Goal: Information Seeking & Learning: Learn about a topic

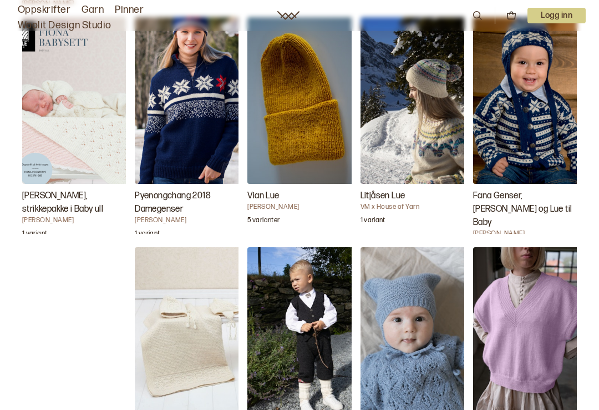
scroll to position [2510, 0]
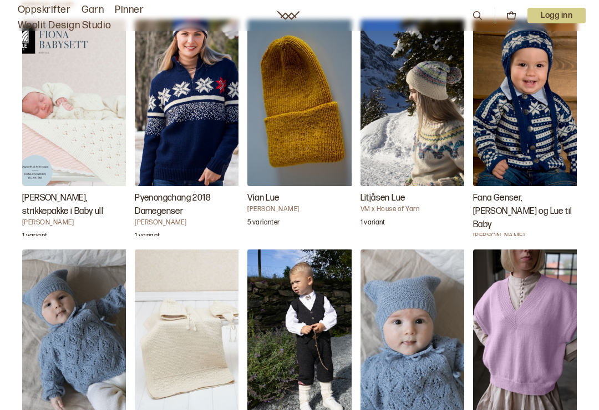
click at [98, 122] on img "Fiona babysett, strikkepakke i Baby ull" at bounding box center [77, 102] width 111 height 167
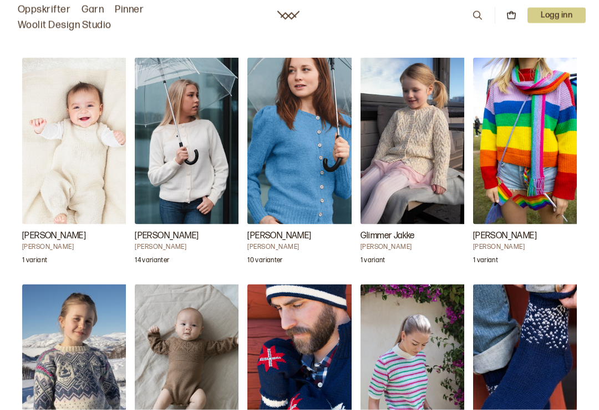
scroll to position [1098, 0]
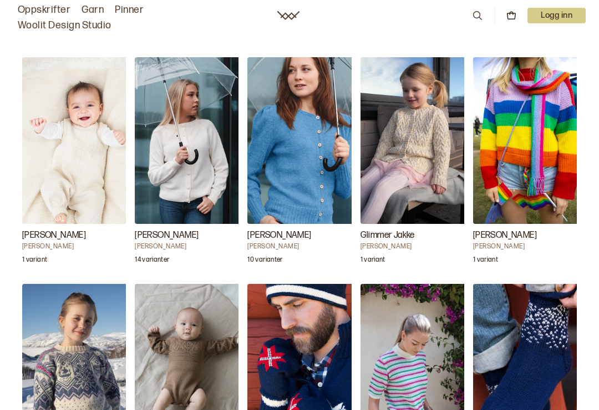
click at [87, 173] on img "Fabian Babysett" at bounding box center [77, 140] width 111 height 167
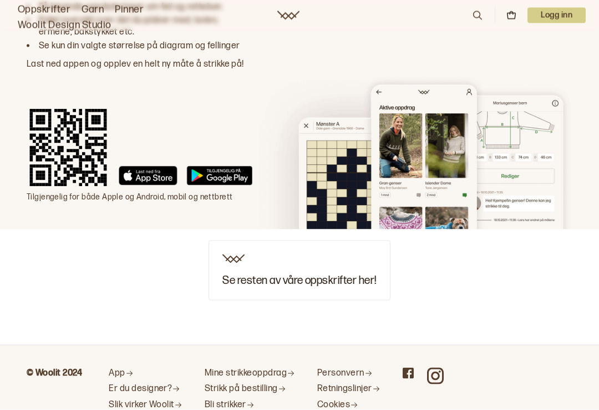
scroll to position [4772, 0]
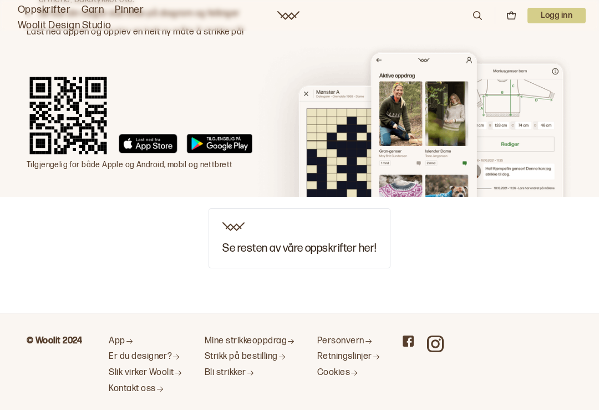
click at [309, 242] on h3 "Se resten av våre oppskrifter her!" at bounding box center [300, 248] width 154 height 12
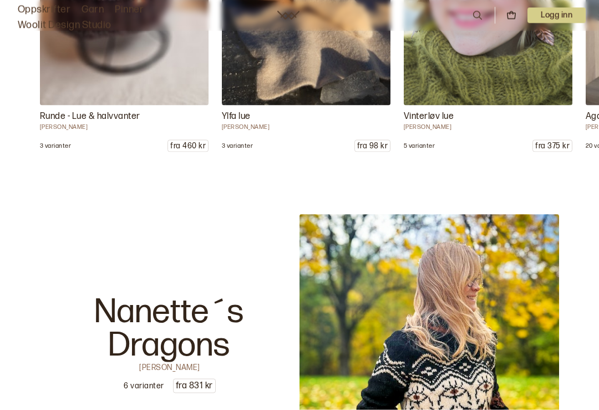
scroll to position [10040, 0]
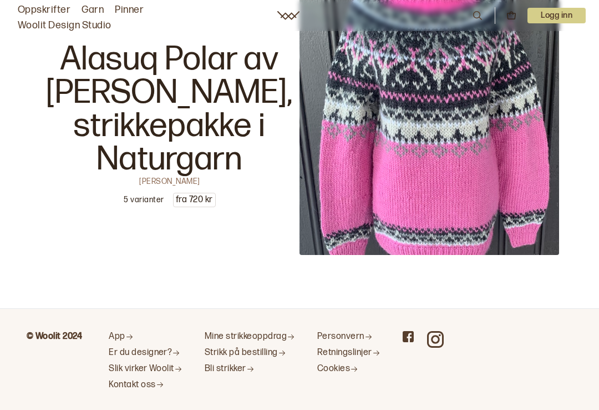
scroll to position [16929, 0]
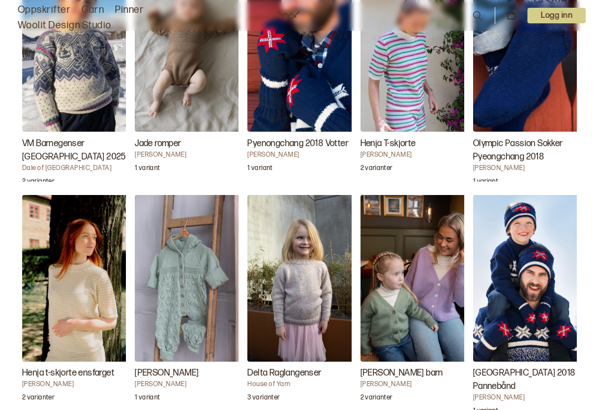
scroll to position [1416, 0]
click at [183, 266] on img "Ruby Heldress" at bounding box center [190, 278] width 111 height 167
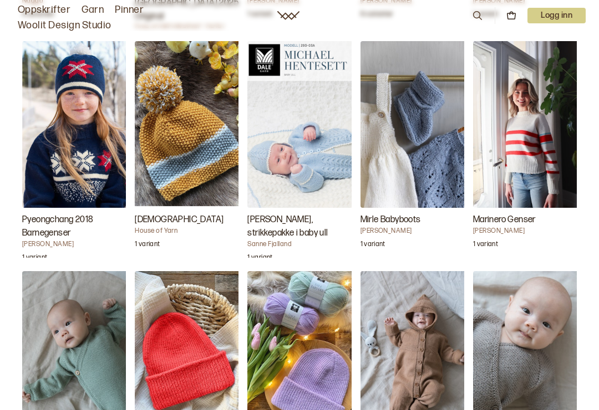
scroll to position [4069, 0]
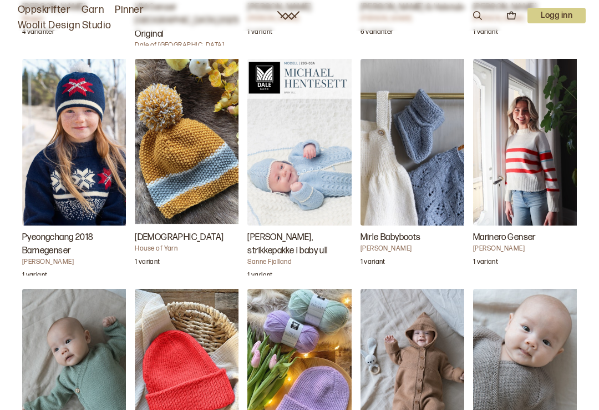
click at [314, 185] on img "Michael hentesett, strikkepakke i baby ull" at bounding box center [303, 142] width 111 height 167
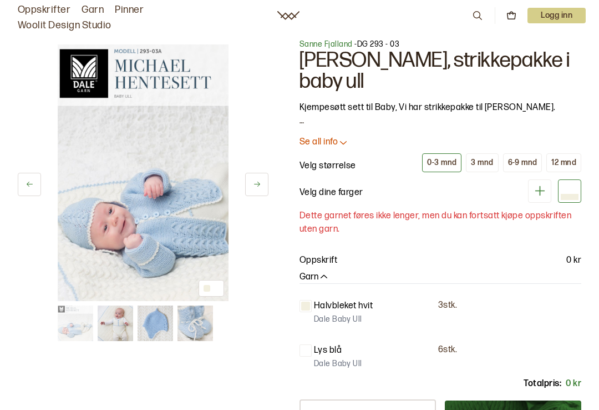
scroll to position [2, 0]
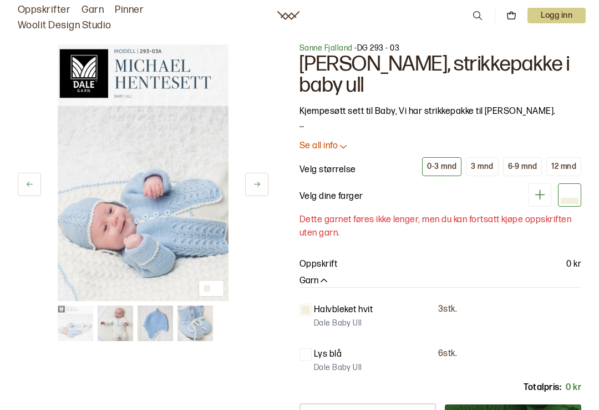
click at [338, 145] on icon at bounding box center [343, 145] width 11 height 11
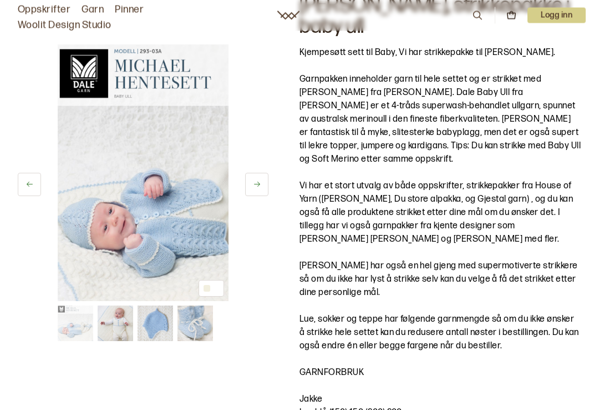
scroll to position [60, 0]
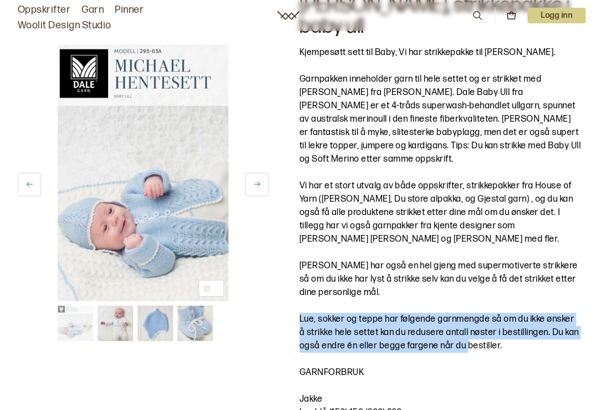
click at [557, 347] on div "Kjempesøtt sett til Baby, Vi har strikkepakke til Michael hentesett. Garnpakken…" at bounding box center [441, 325] width 282 height 559
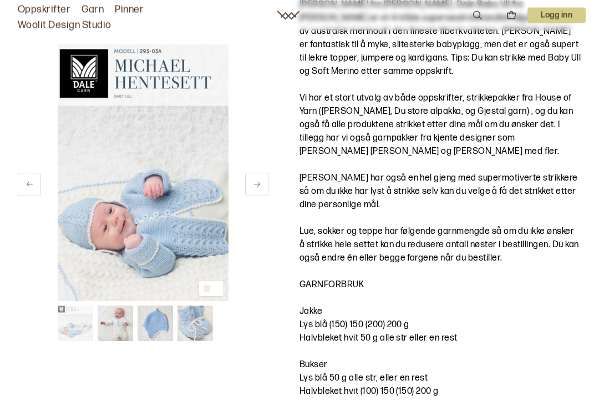
scroll to position [153, 0]
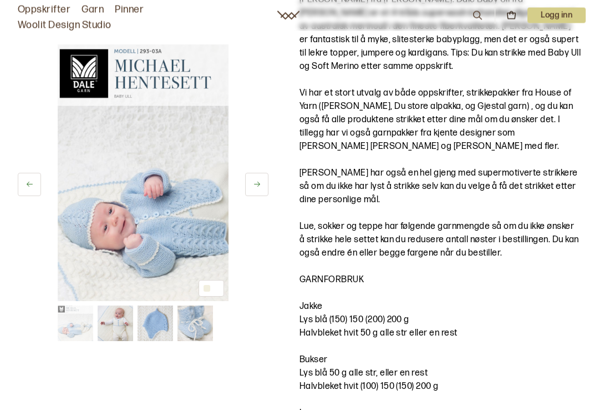
click at [533, 327] on p "Halvbleket hvit 50 g alle str eller en rest" at bounding box center [441, 333] width 282 height 13
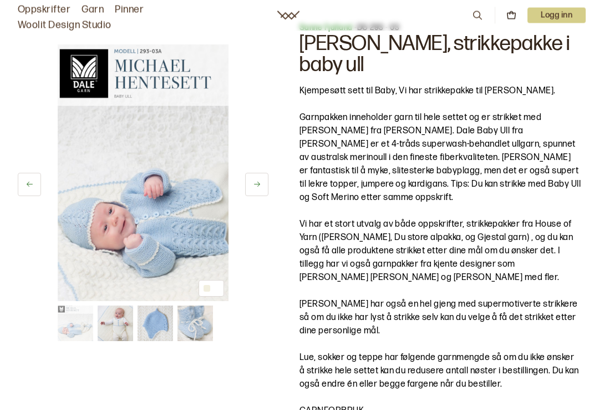
scroll to position [0, 0]
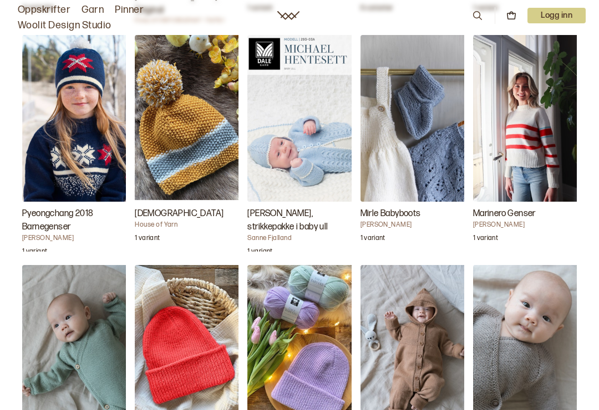
scroll to position [4092, 0]
